Goal: Task Accomplishment & Management: Complete application form

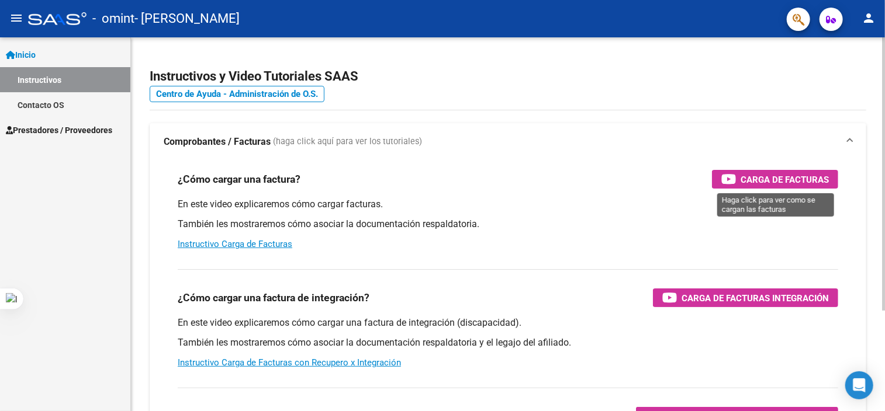
click at [772, 181] on span "Carga de Facturas" at bounding box center [784, 179] width 88 height 15
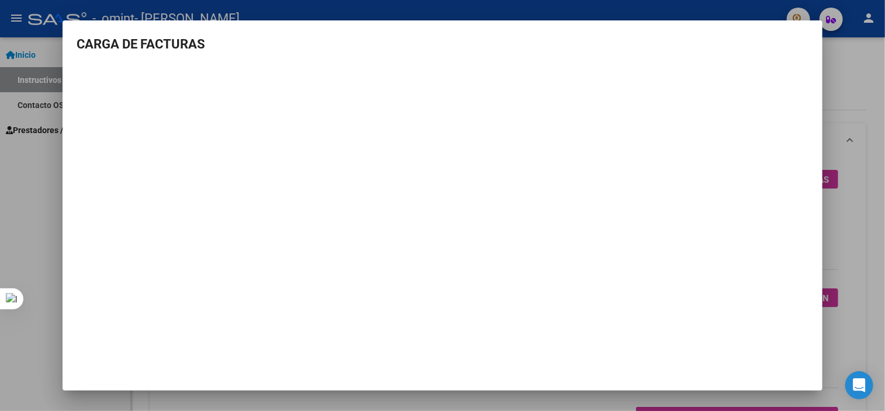
click at [23, 149] on div at bounding box center [442, 205] width 885 height 411
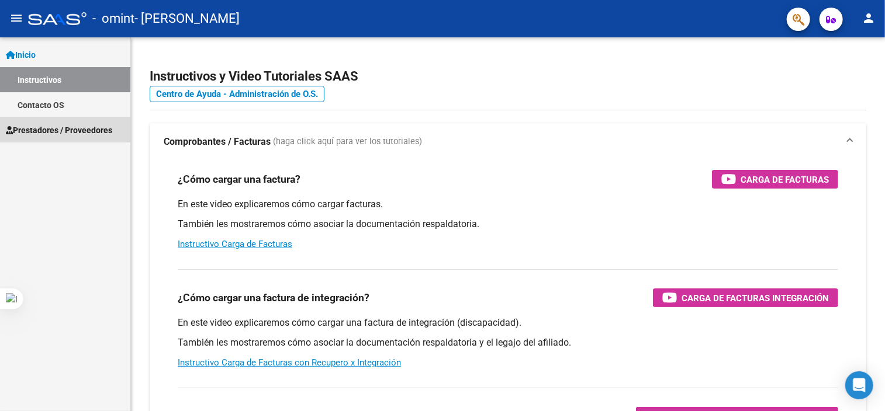
click at [67, 126] on span "Prestadores / Proveedores" at bounding box center [59, 130] width 106 height 13
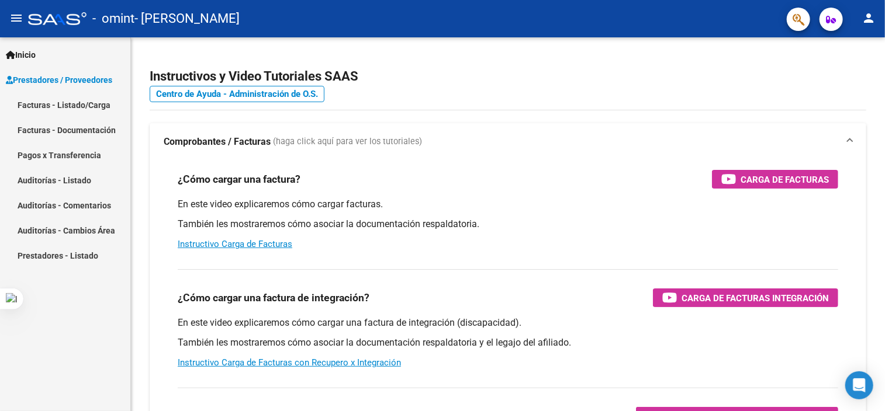
click at [93, 105] on link "Facturas - Listado/Carga" at bounding box center [65, 104] width 130 height 25
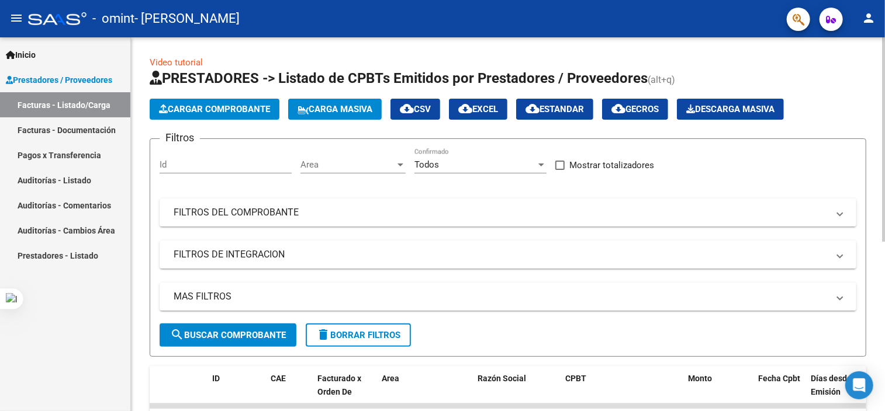
click at [205, 105] on span "Cargar Comprobante" at bounding box center [214, 109] width 111 height 11
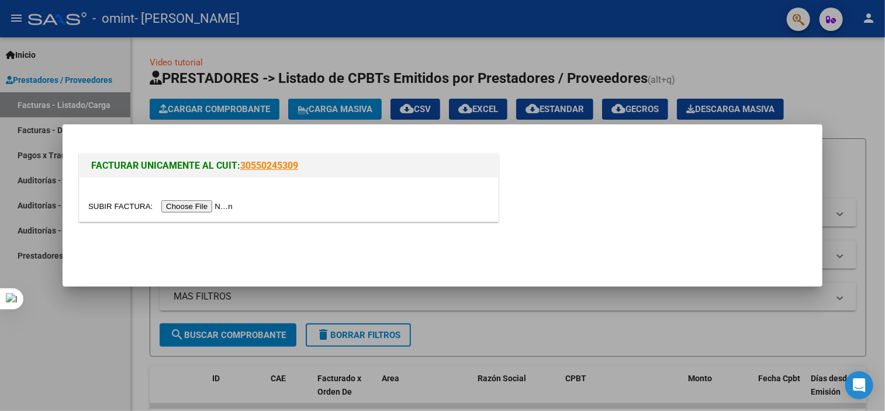
click at [213, 207] on input "file" at bounding box center [162, 206] width 148 height 12
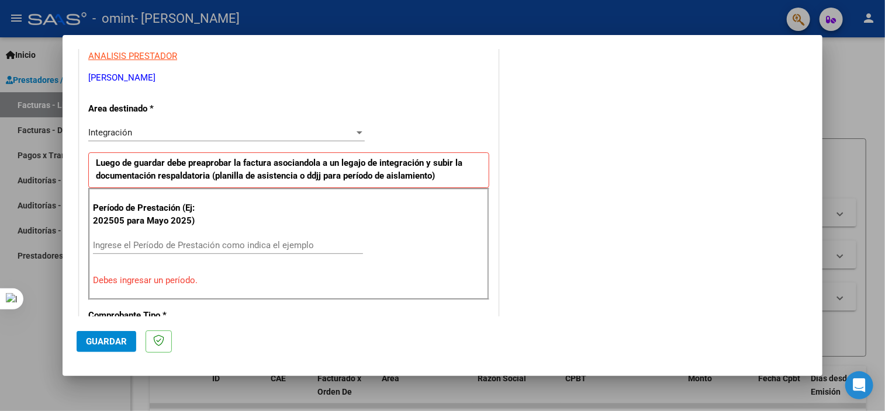
scroll to position [234, 0]
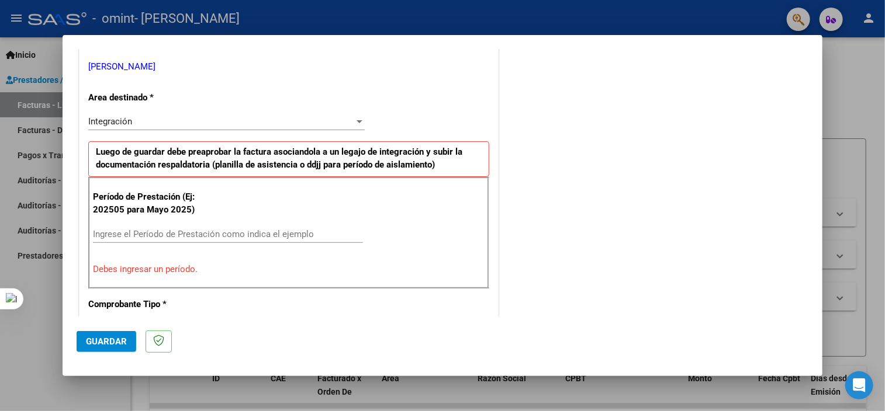
click at [141, 238] on input "Ingrese el Período de Prestación como indica el ejemplo" at bounding box center [228, 234] width 270 height 11
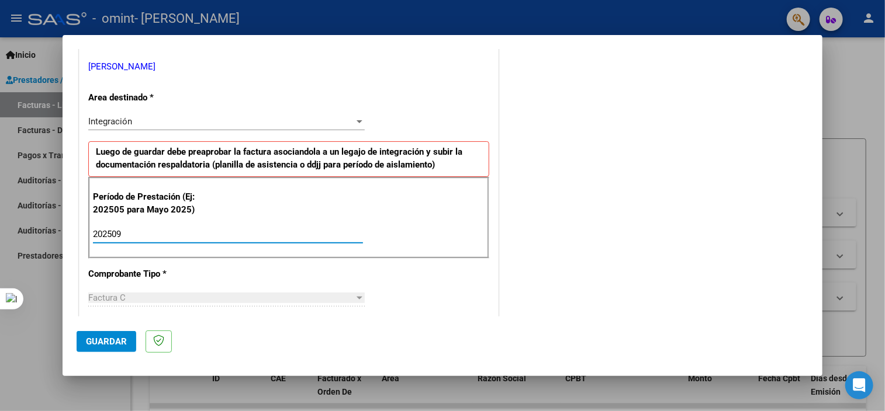
type input "202509"
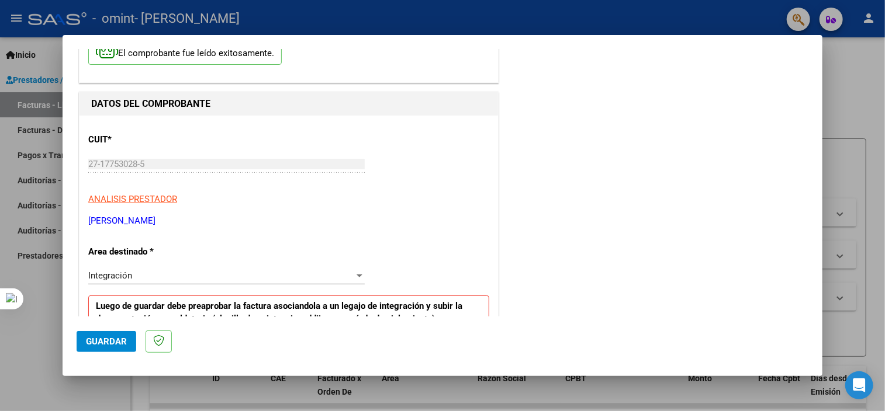
scroll to position [0, 0]
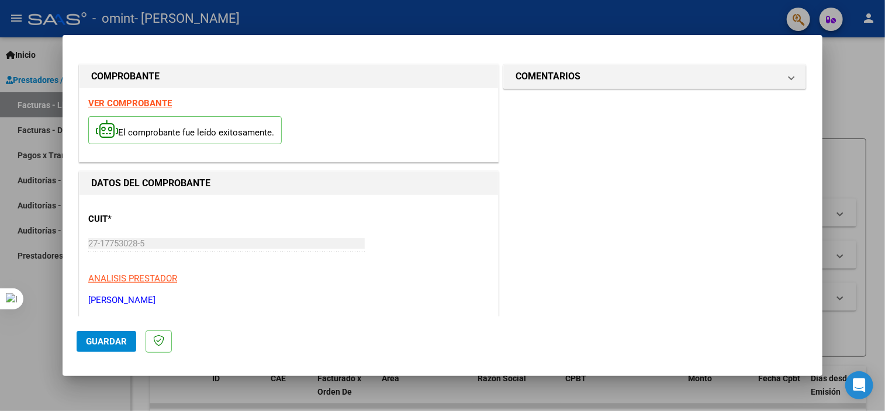
click at [132, 106] on strong "VER COMPROBANTE" at bounding box center [130, 103] width 84 height 11
click at [105, 341] on span "Guardar" at bounding box center [106, 342] width 41 height 11
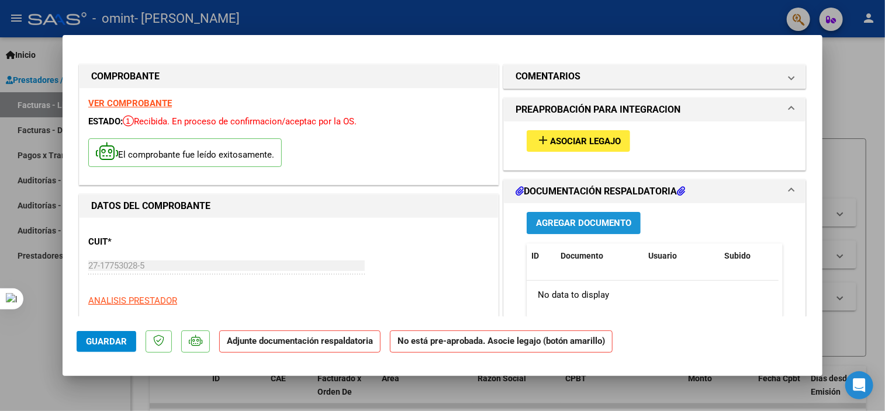
click at [561, 227] on span "Agregar Documento" at bounding box center [583, 224] width 95 height 11
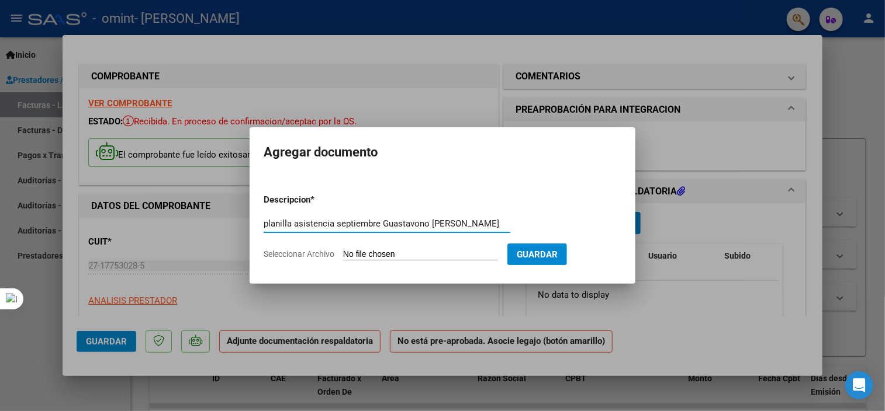
click at [420, 226] on input "planilla asistencia septiembre Guastavono [PERSON_NAME]" at bounding box center [387, 224] width 247 height 11
click at [431, 223] on input "planilla asistencia septiembre [PERSON_NAME]" at bounding box center [387, 224] width 247 height 11
type input "planilla asistencia septiembre [PERSON_NAME]"
click at [416, 252] on input "Seleccionar Archivo" at bounding box center [420, 254] width 155 height 11
type input "C:\fakepath\Planilla asist. sept. [PERSON_NAME].pdf"
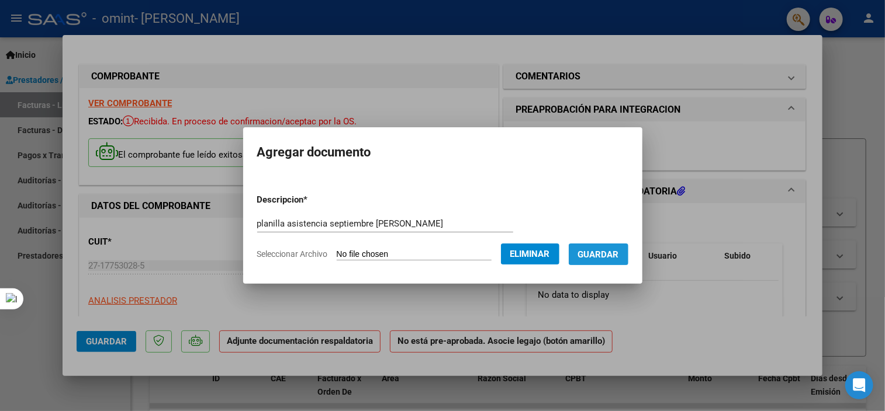
click at [615, 253] on span "Guardar" at bounding box center [598, 254] width 41 height 11
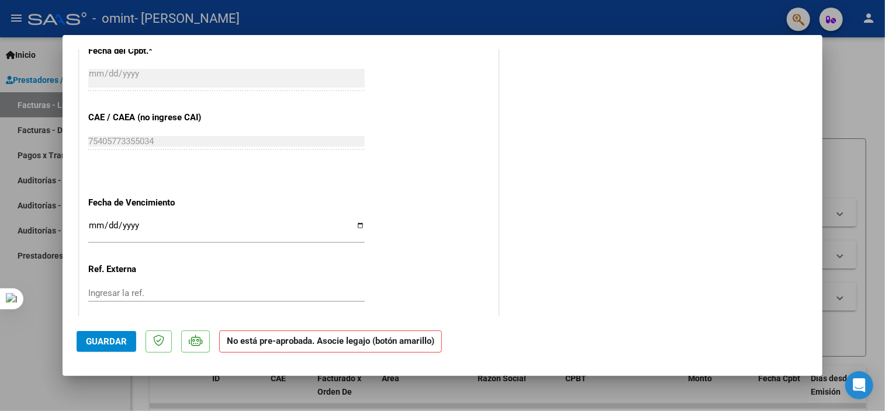
scroll to position [746, 0]
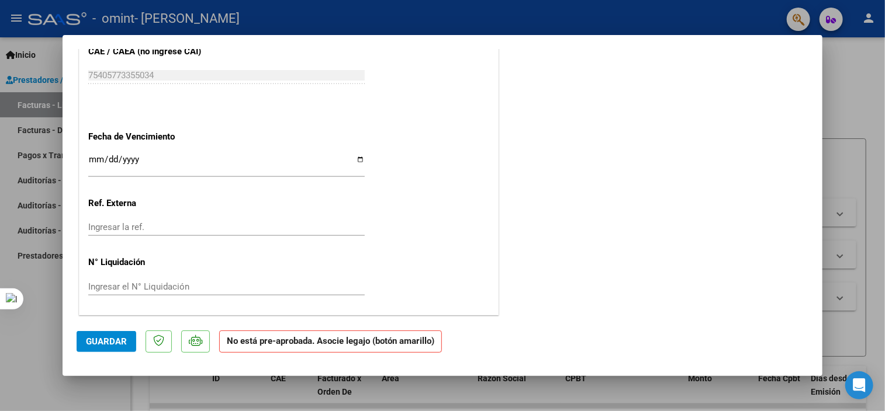
click at [116, 345] on span "Guardar" at bounding box center [106, 342] width 41 height 11
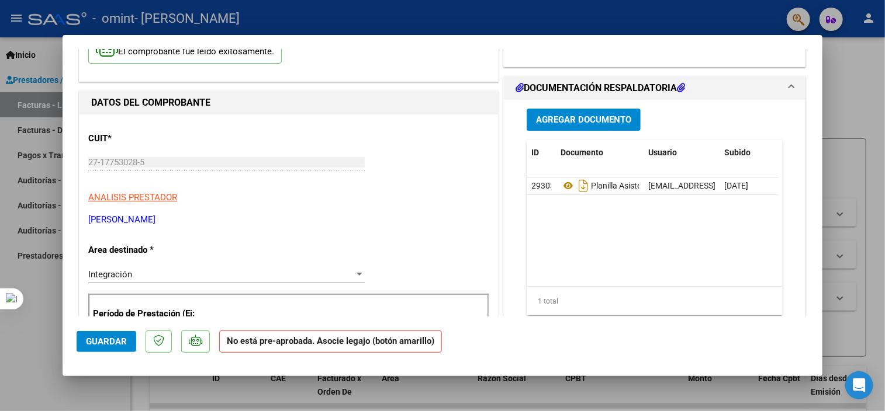
scroll to position [0, 0]
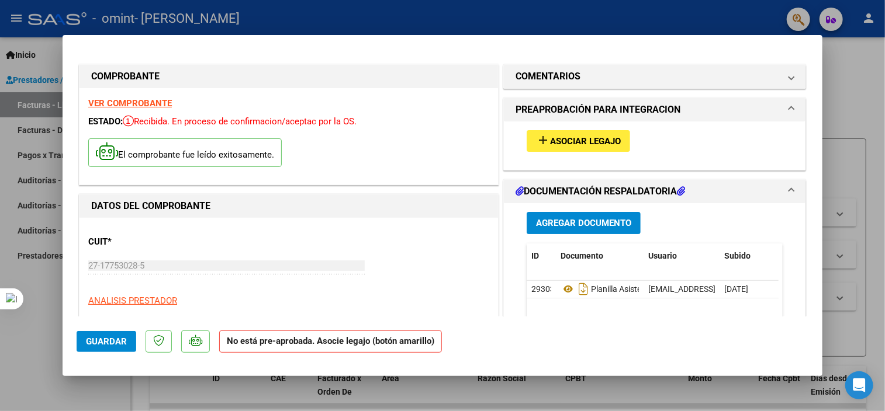
click at [848, 72] on div at bounding box center [442, 205] width 885 height 411
type input "$ 0,00"
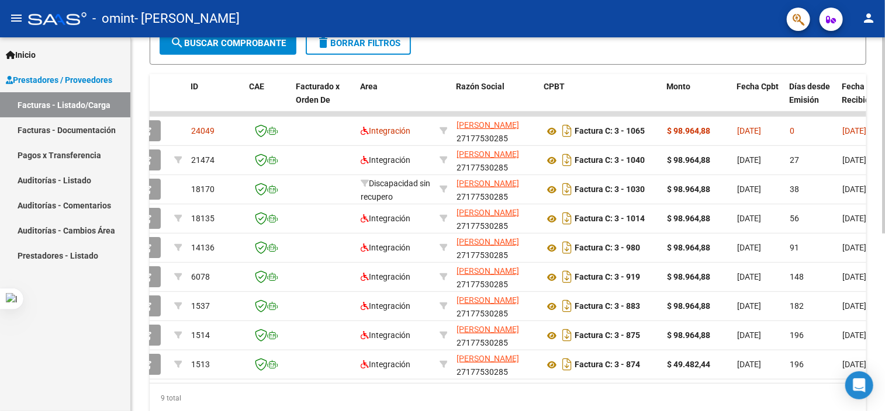
scroll to position [0, 147]
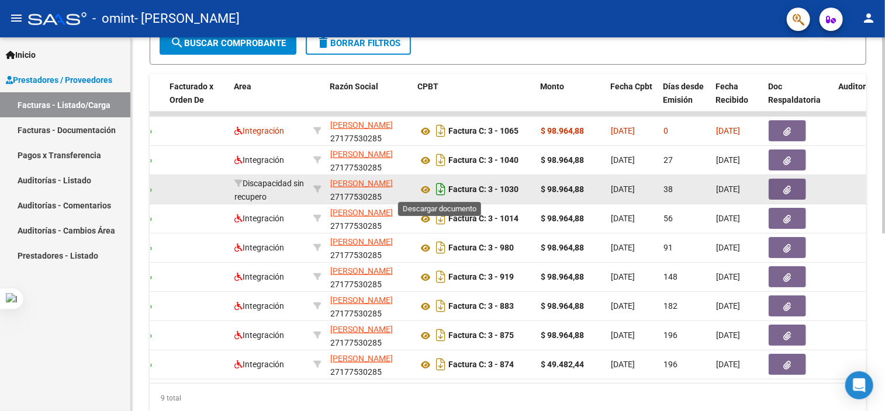
click at [437, 188] on icon "Descargar documento" at bounding box center [440, 189] width 15 height 19
click at [784, 190] on icon "button" at bounding box center [788, 190] width 8 height 9
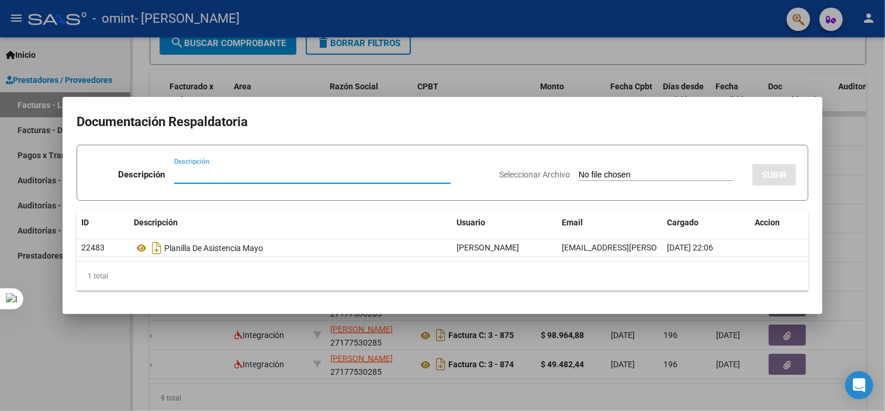
click at [841, 265] on div at bounding box center [442, 205] width 885 height 411
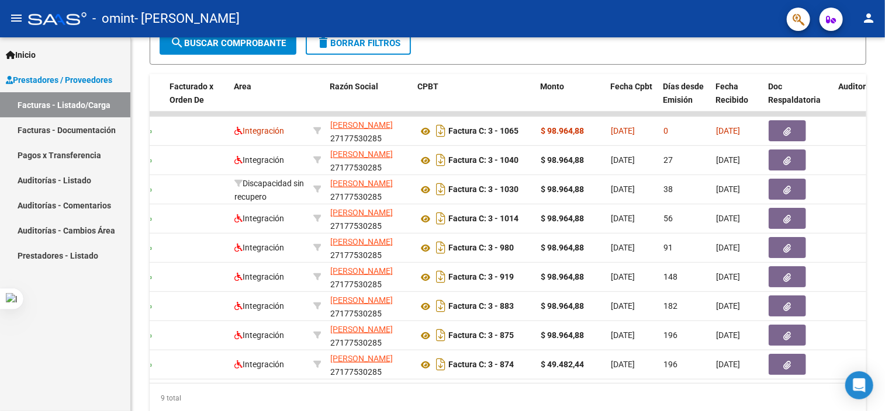
click at [75, 155] on link "Pagos x Transferencia" at bounding box center [65, 155] width 130 height 25
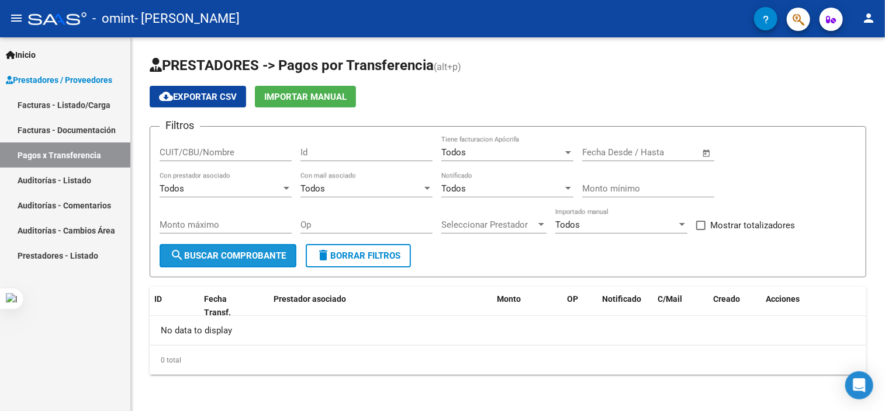
click at [255, 251] on span "search Buscar Comprobante" at bounding box center [228, 256] width 116 height 11
click at [63, 131] on link "Facturas - Documentación" at bounding box center [65, 129] width 130 height 25
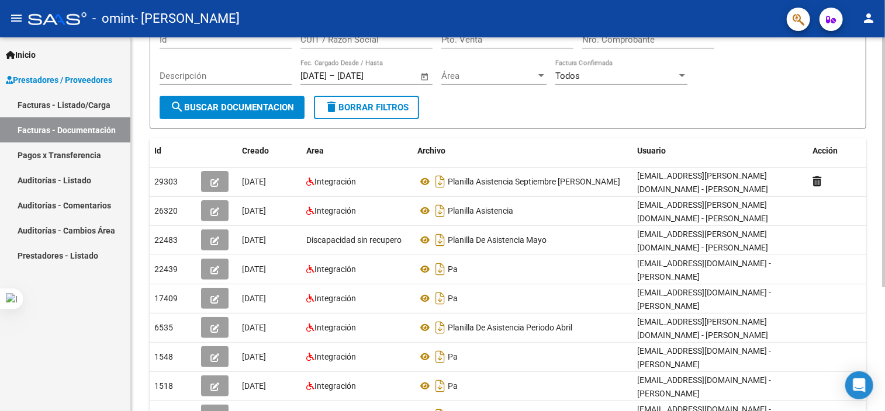
scroll to position [117, 0]
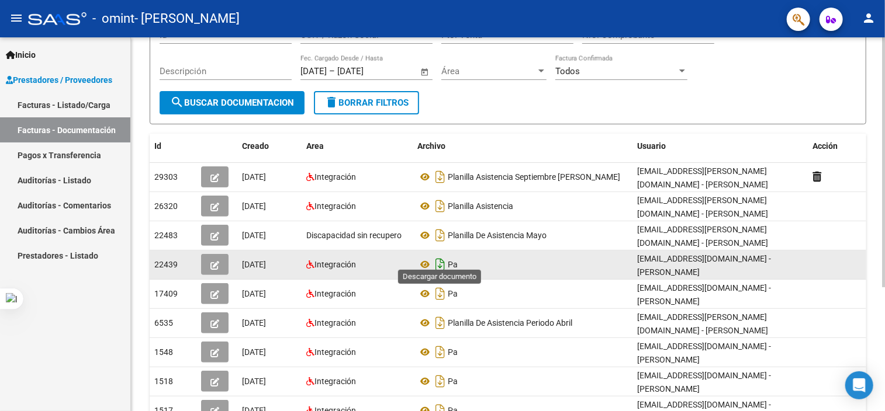
click at [438, 257] on icon "Descargar documento" at bounding box center [439, 264] width 15 height 19
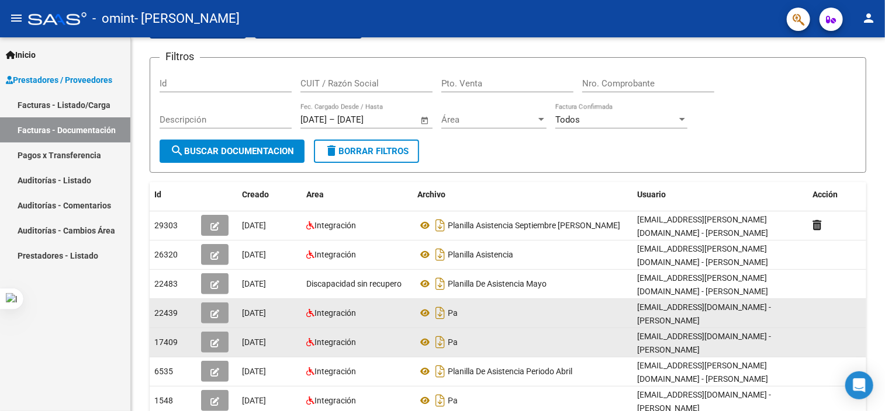
scroll to position [68, 0]
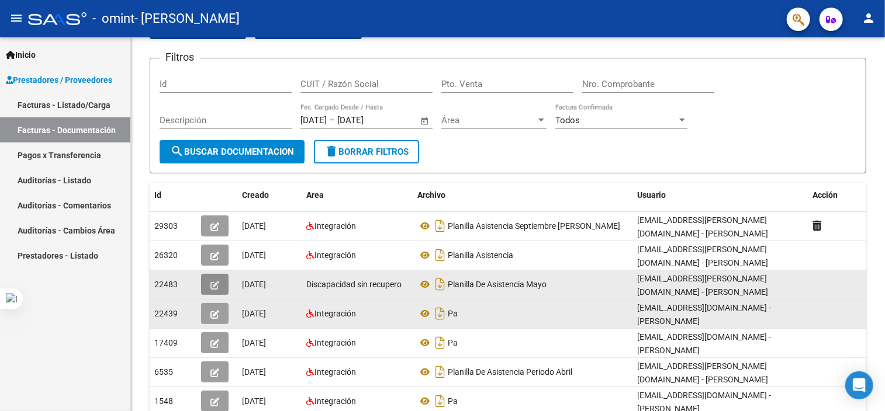
click at [209, 281] on button "button" at bounding box center [214, 284] width 27 height 21
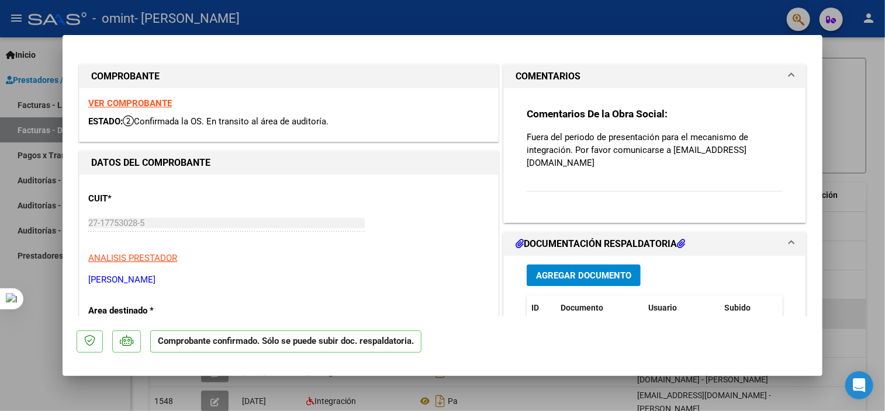
click at [145, 106] on strong "VER COMPROBANTE" at bounding box center [130, 103] width 84 height 11
